Goal: Task Accomplishment & Management: Use online tool/utility

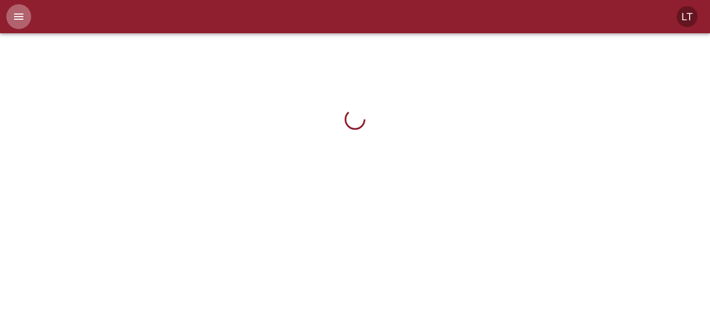
click at [14, 16] on icon "menu" at bounding box center [18, 16] width 12 height 12
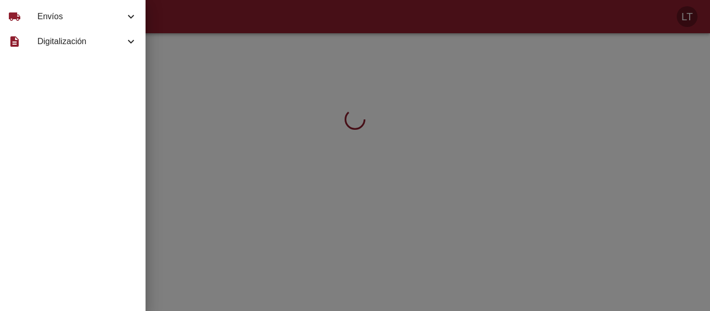
click at [53, 19] on span "Envíos" at bounding box center [80, 16] width 87 height 12
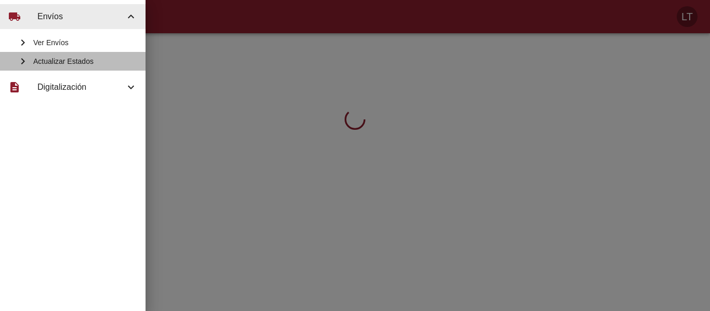
click at [63, 56] on div "Actualizar Estados" at bounding box center [72, 61] width 145 height 19
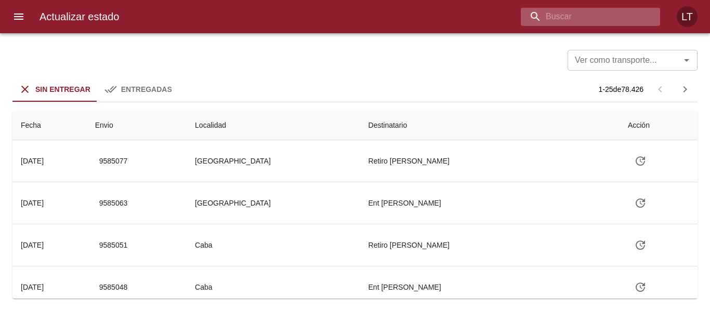
click at [613, 22] on input "buscar" at bounding box center [581, 17] width 122 height 18
type input "9543657"
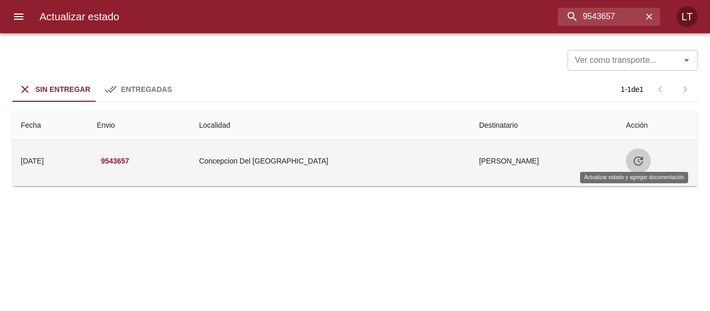
click at [632, 165] on icon "Tabla de envíos del cliente" at bounding box center [638, 161] width 12 height 12
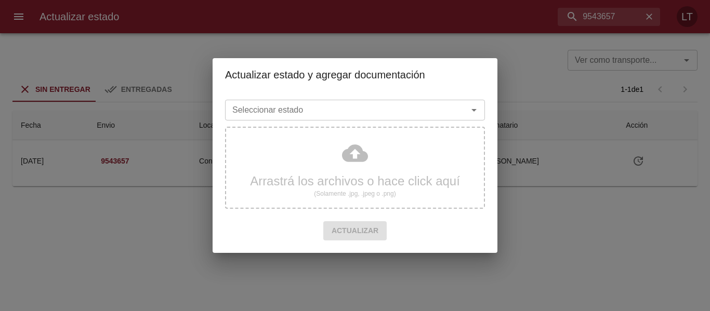
click at [393, 114] on input "Seleccionar estado" at bounding box center [339, 110] width 223 height 15
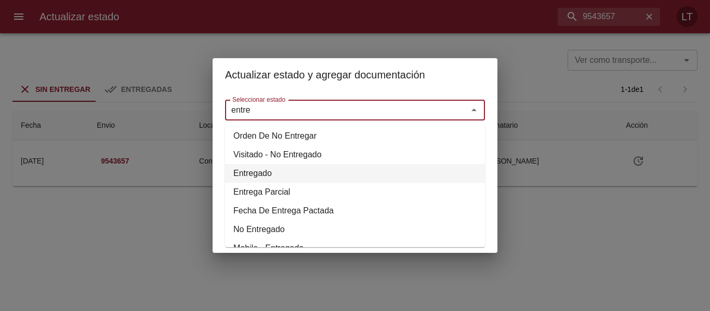
click at [260, 176] on li "Entregado" at bounding box center [355, 173] width 260 height 19
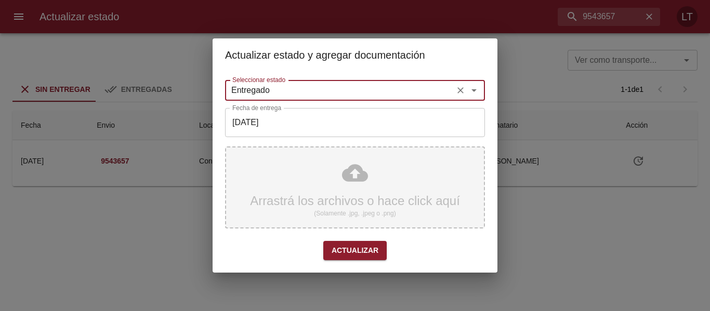
type input "Entregado"
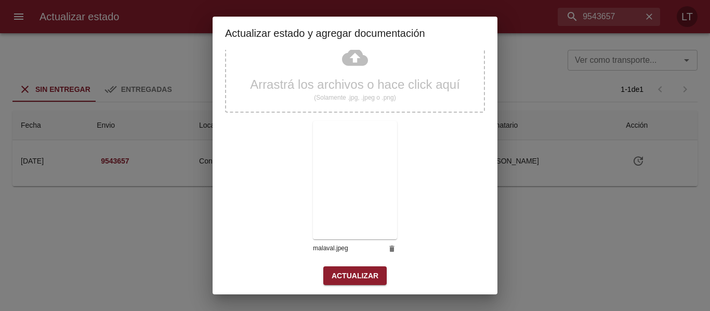
scroll to position [97, 0]
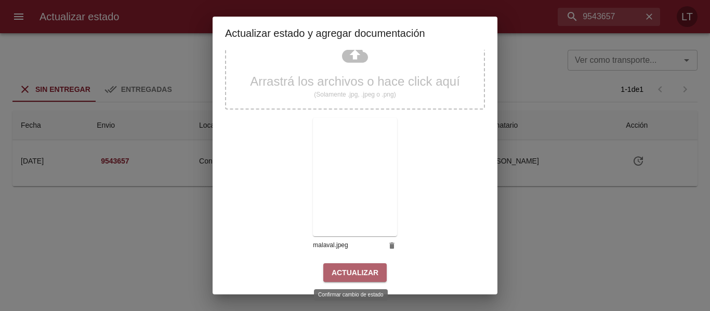
click at [372, 271] on span "Actualizar" at bounding box center [354, 272] width 47 height 13
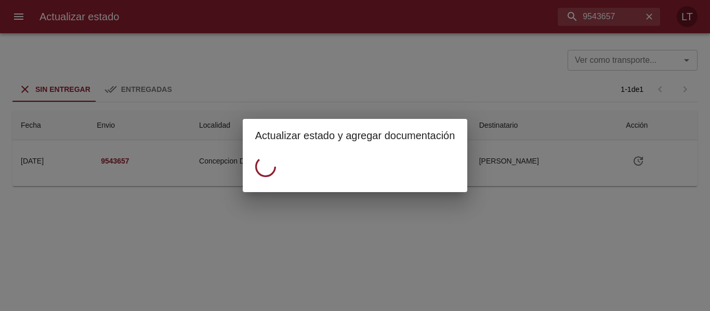
scroll to position [0, 0]
